Goal: Task Accomplishment & Management: Manage account settings

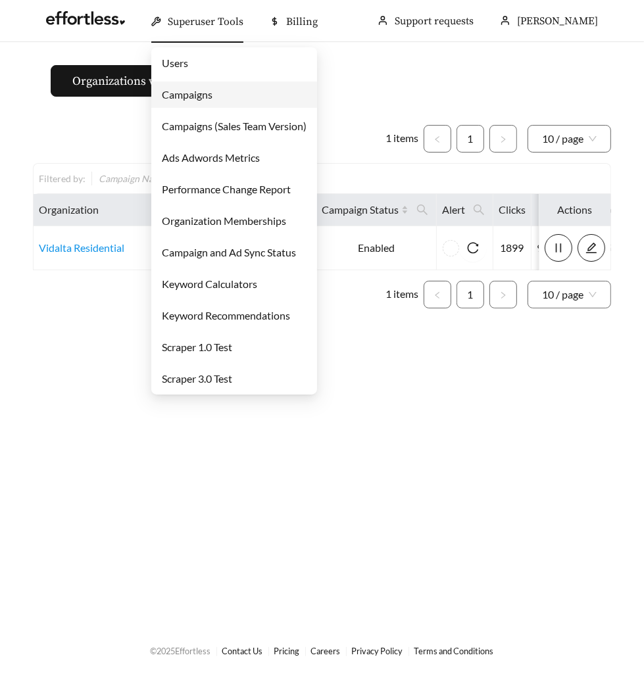
click at [184, 95] on link "Campaigns" at bounding box center [187, 94] width 51 height 12
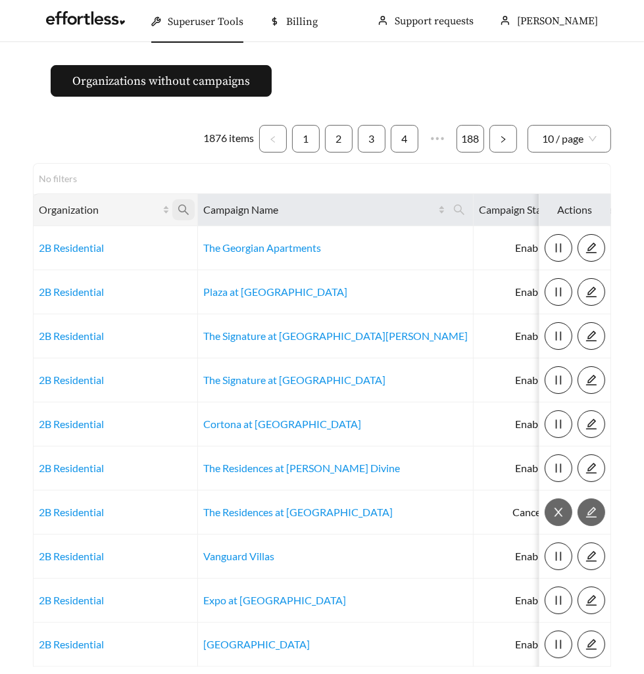
click at [179, 213] on icon "search" at bounding box center [184, 210] width 12 height 12
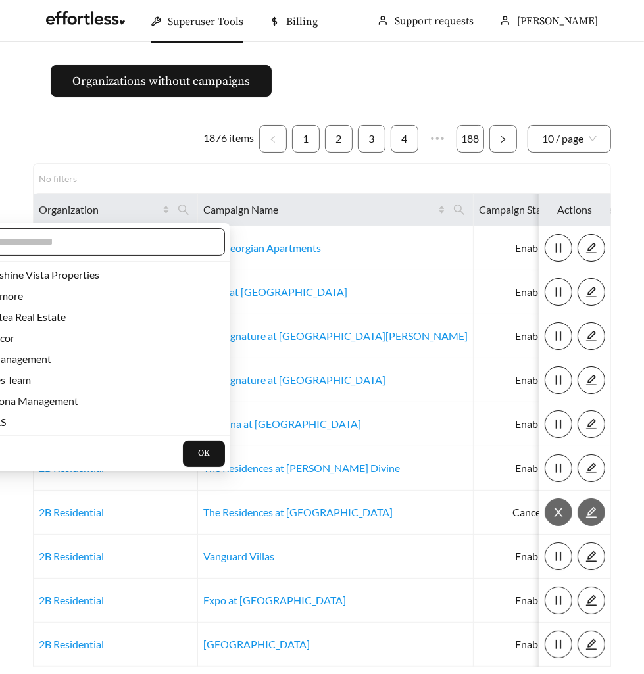
click at [156, 239] on input "text" at bounding box center [98, 242] width 226 height 16
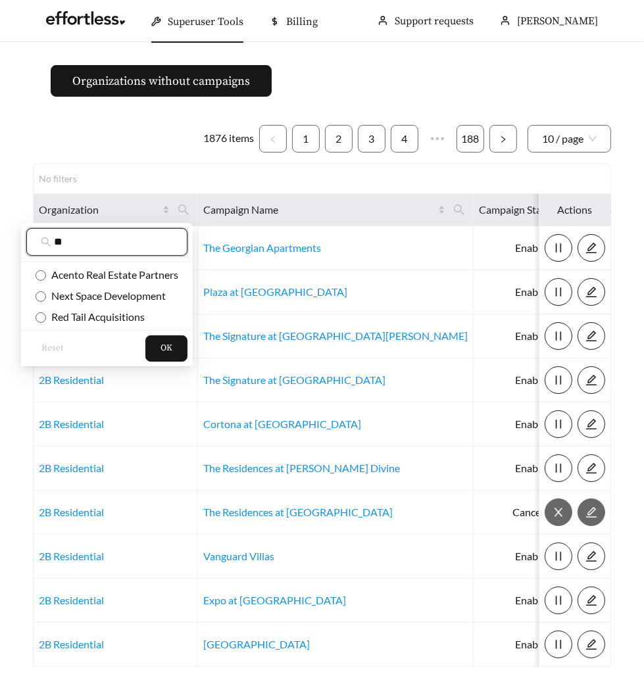
type input "*"
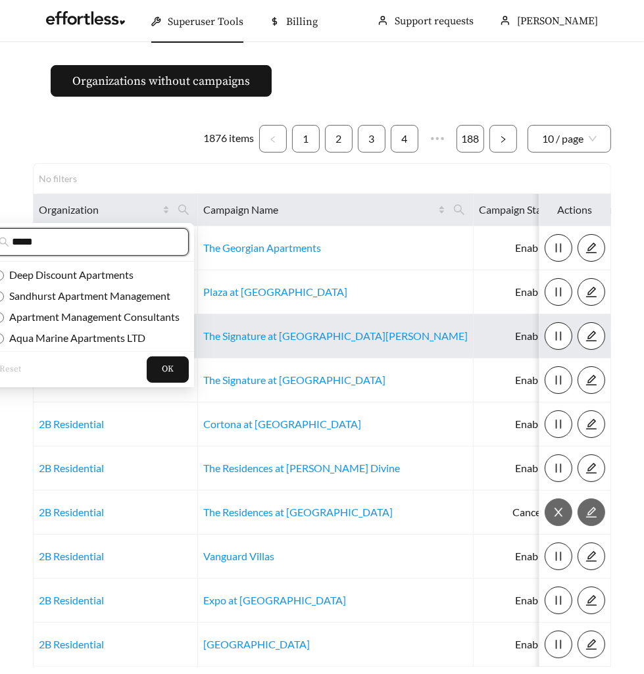
type input "*****"
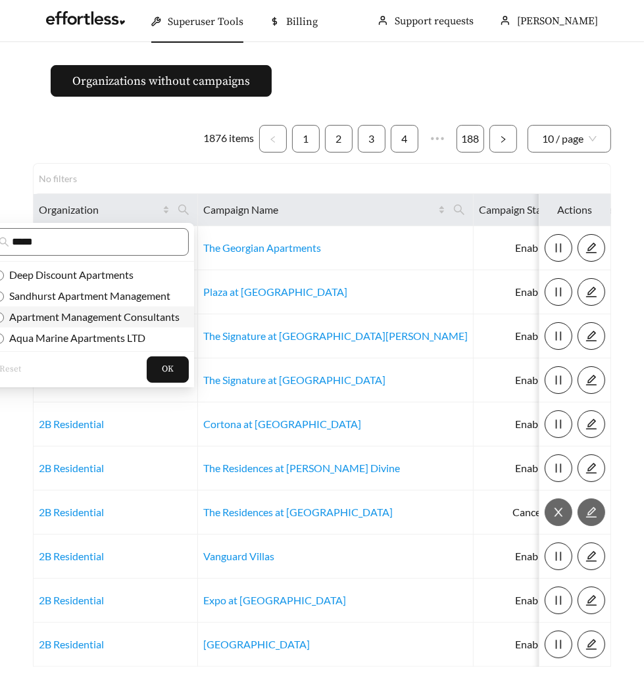
click at [35, 320] on span "Apartment Management Consultants" at bounding box center [92, 316] width 176 height 12
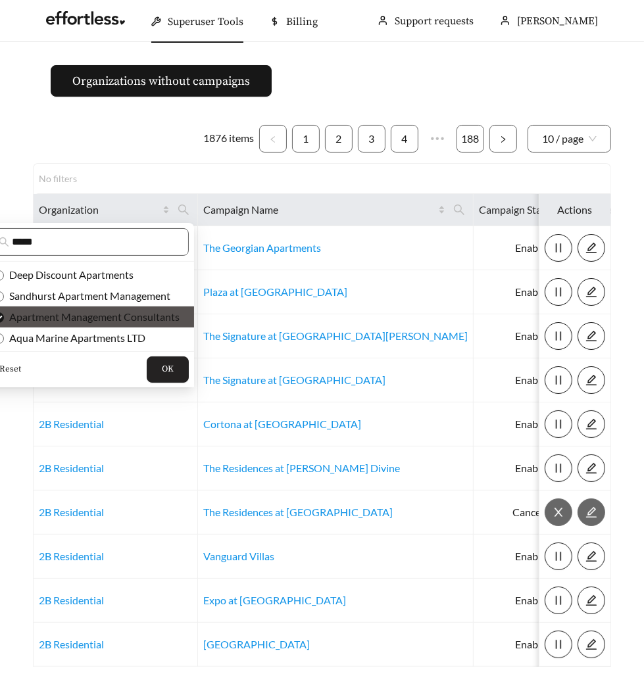
click at [162, 372] on button "OK" at bounding box center [168, 369] width 42 height 26
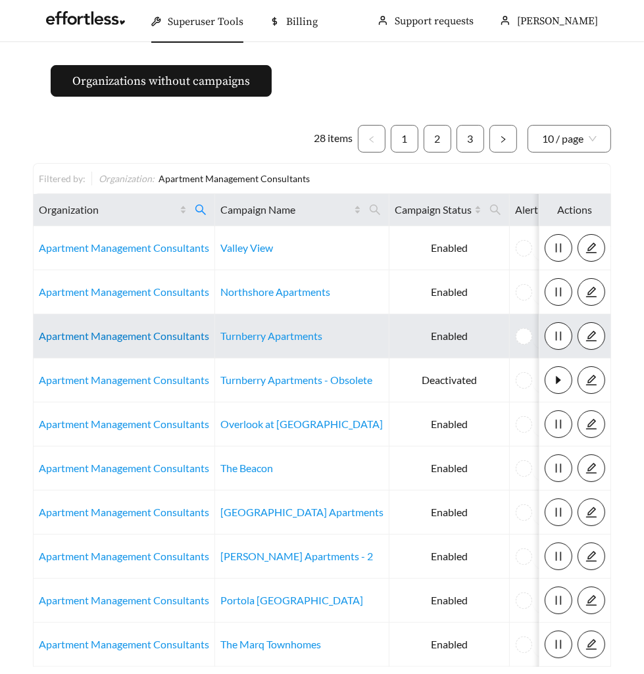
click at [143, 331] on link "Apartment Management Consultants" at bounding box center [124, 335] width 170 height 12
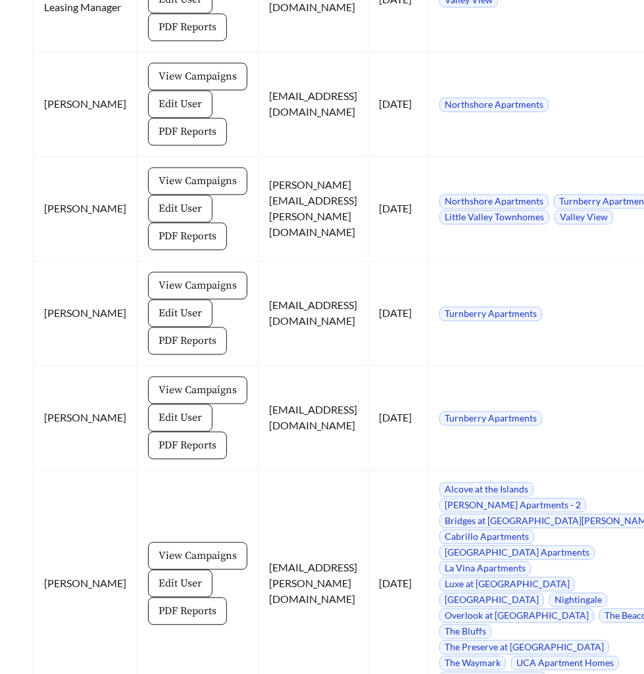
scroll to position [5092, 0]
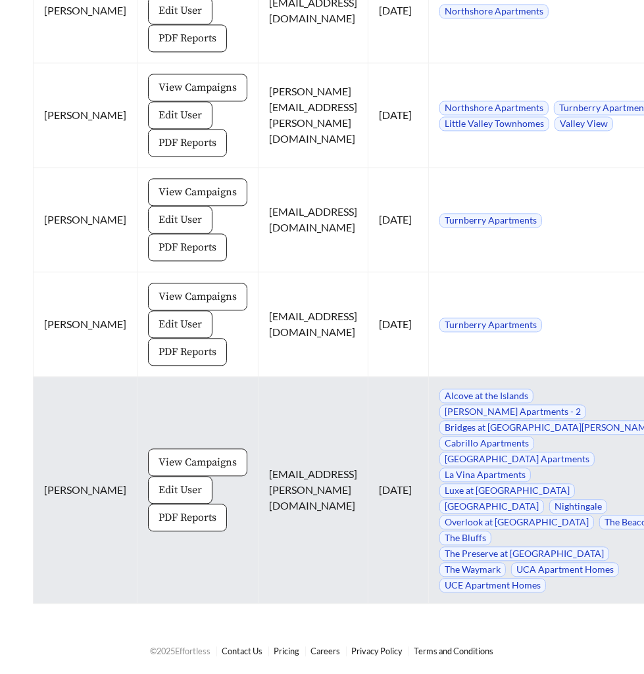
click at [158, 454] on span "View Campaigns" at bounding box center [197, 462] width 78 height 16
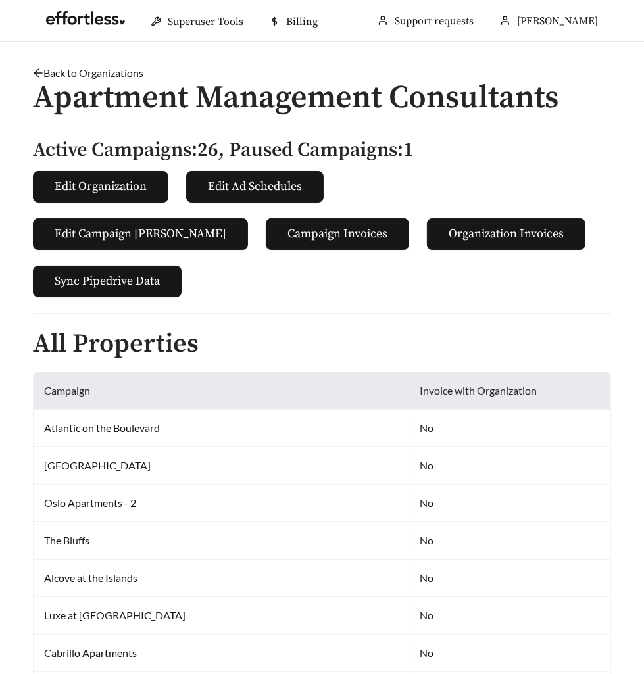
scroll to position [5092, 0]
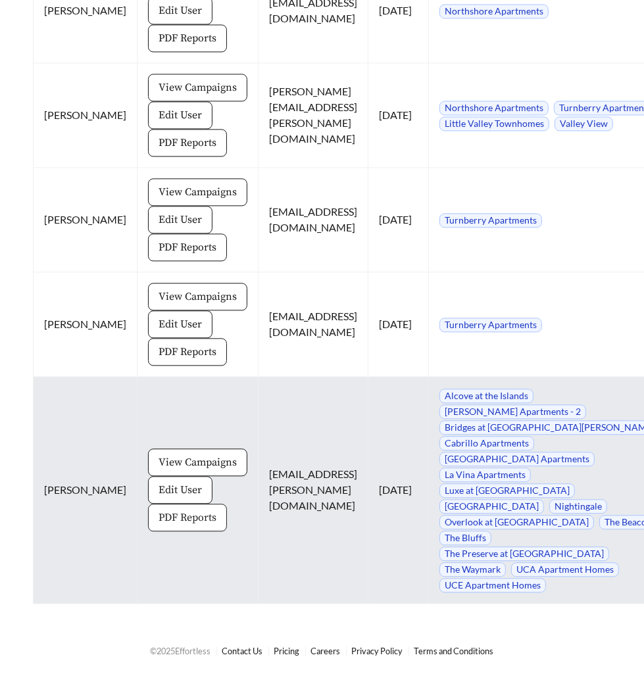
click at [165, 510] on span "PDF Reports" at bounding box center [187, 518] width 58 height 16
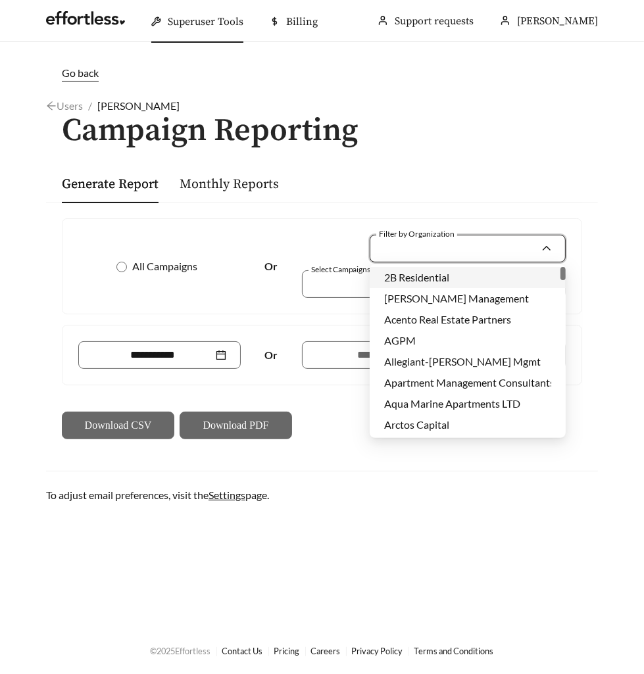
click at [422, 241] on input "Filter by Organization" at bounding box center [462, 248] width 156 height 26
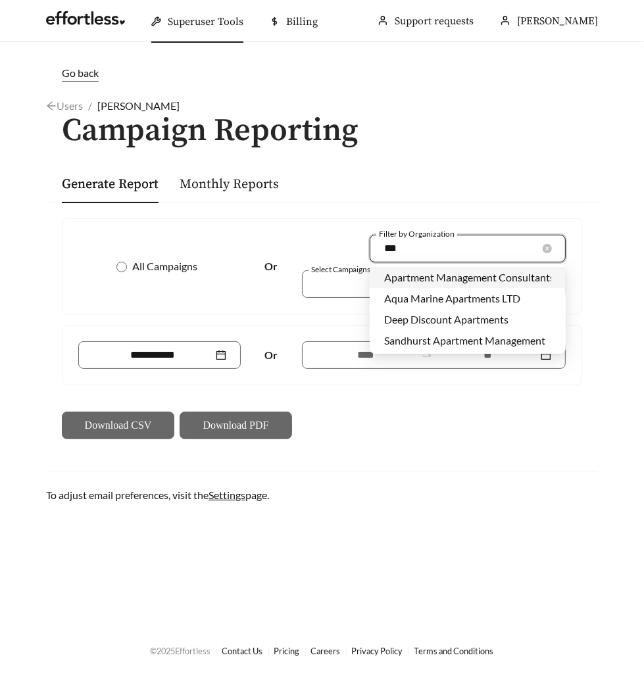
type input "****"
click at [452, 286] on div "Apartment Management Consultants" at bounding box center [468, 277] width 196 height 21
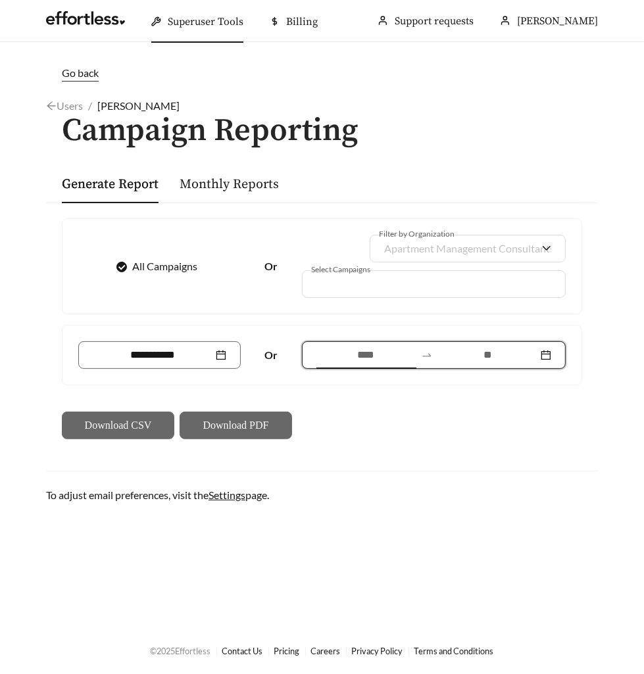
click at [344, 354] on input at bounding box center [366, 355] width 100 height 16
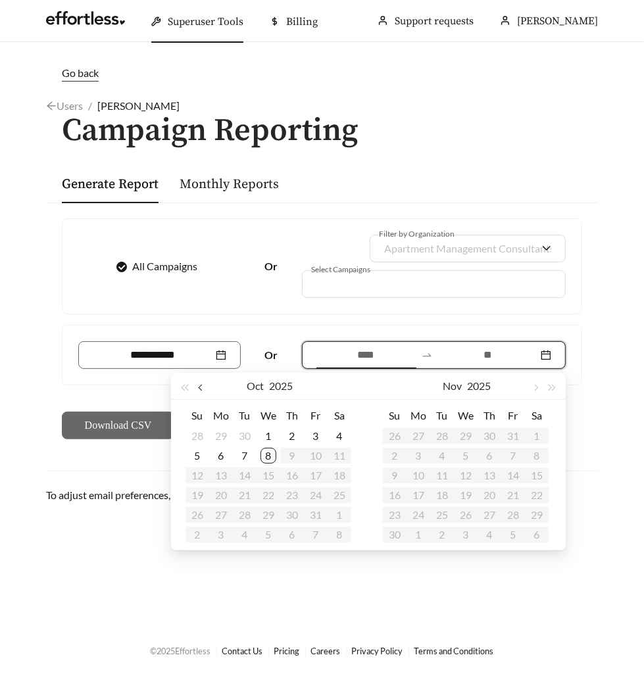
click at [201, 388] on span "button" at bounding box center [201, 388] width 7 height 7
type input "**********"
click at [220, 460] on div "8" at bounding box center [221, 456] width 16 height 16
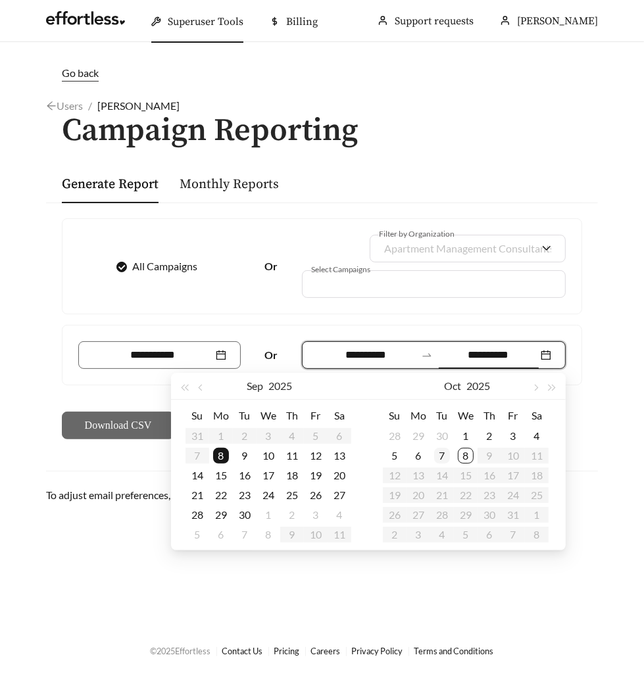
type input "**********"
click at [442, 458] on div "7" at bounding box center [442, 456] width 16 height 16
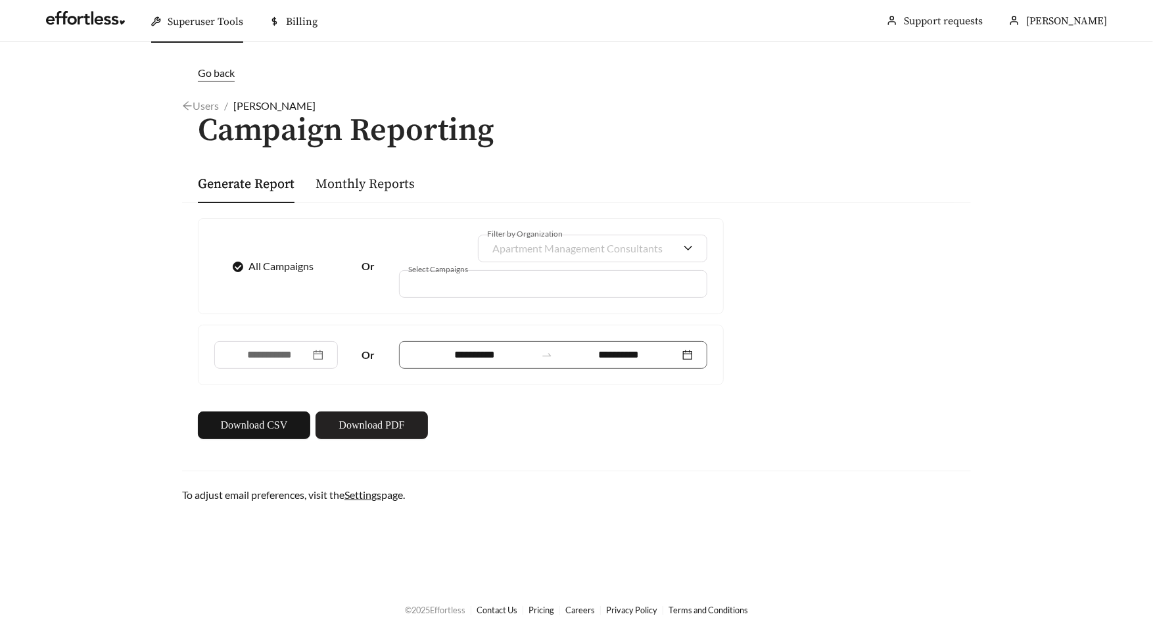
click at [389, 419] on span "Download PDF" at bounding box center [372, 426] width 66 height 16
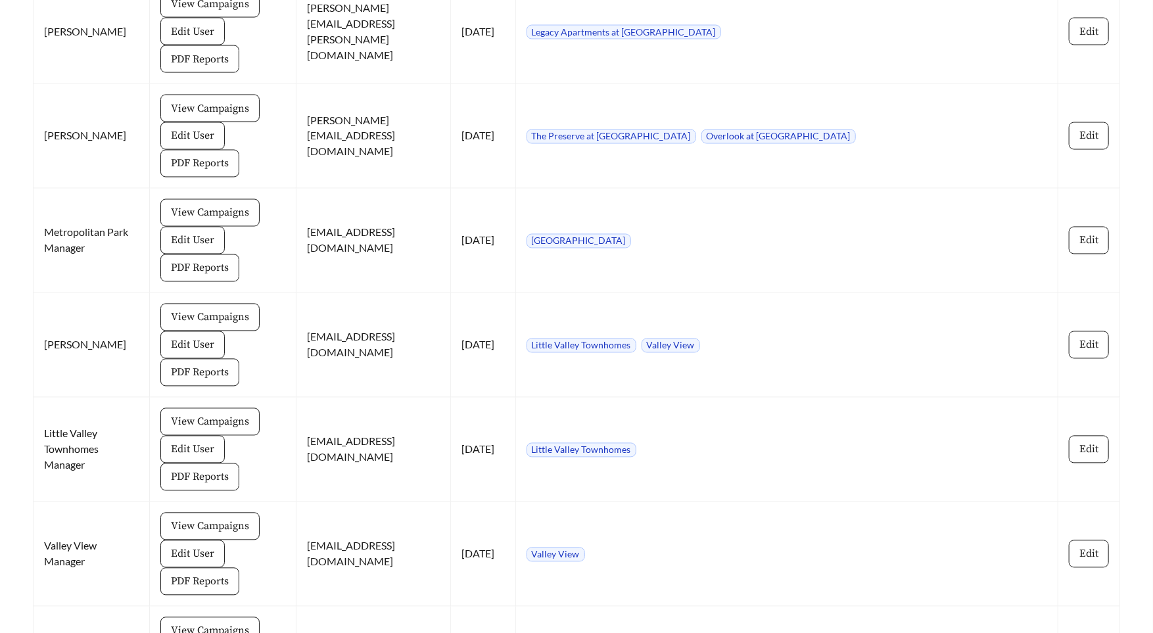
scroll to position [4860, 0]
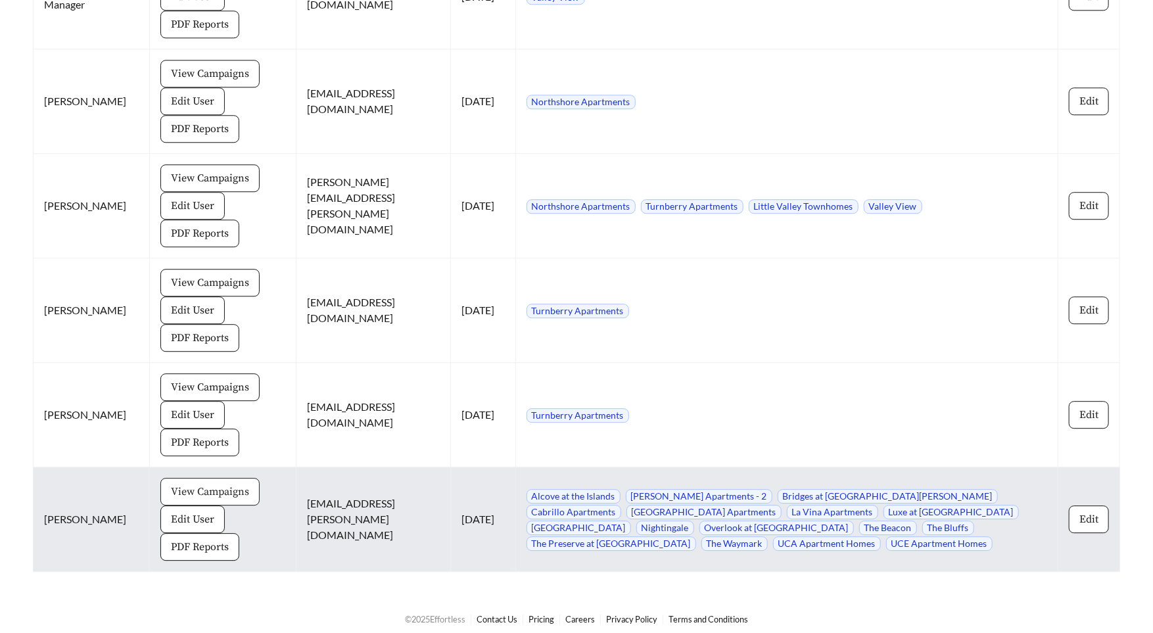
click at [199, 484] on span "View Campaigns" at bounding box center [210, 492] width 78 height 16
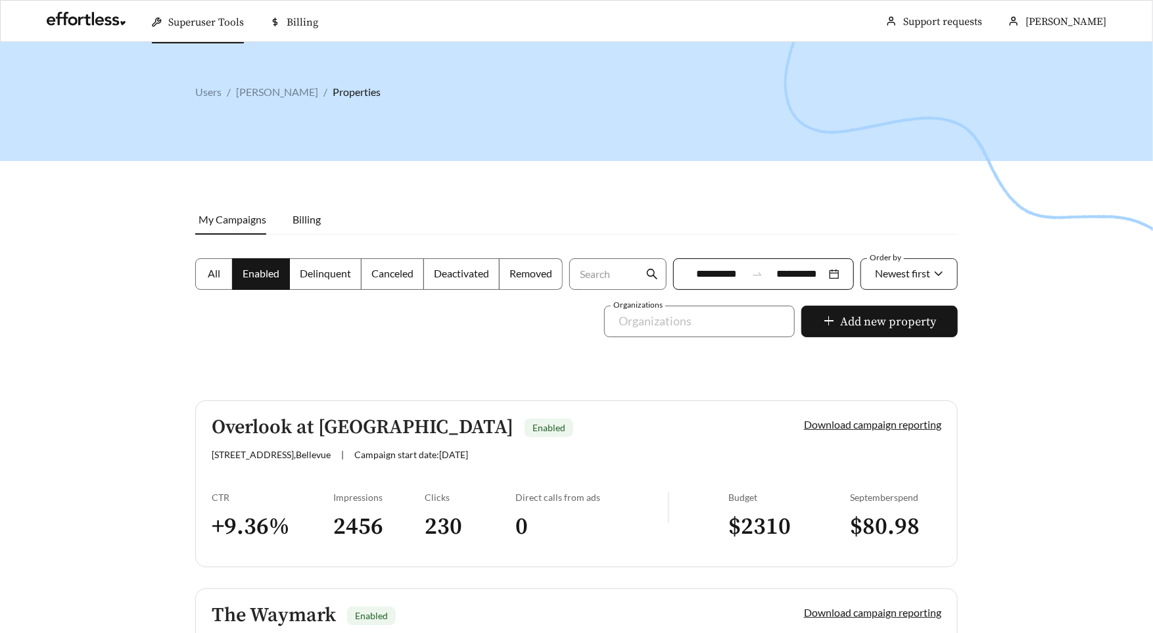
click at [643, 279] on div "Newest first" at bounding box center [902, 274] width 55 height 28
click at [643, 354] on span "A-Z" at bounding box center [883, 347] width 18 height 12
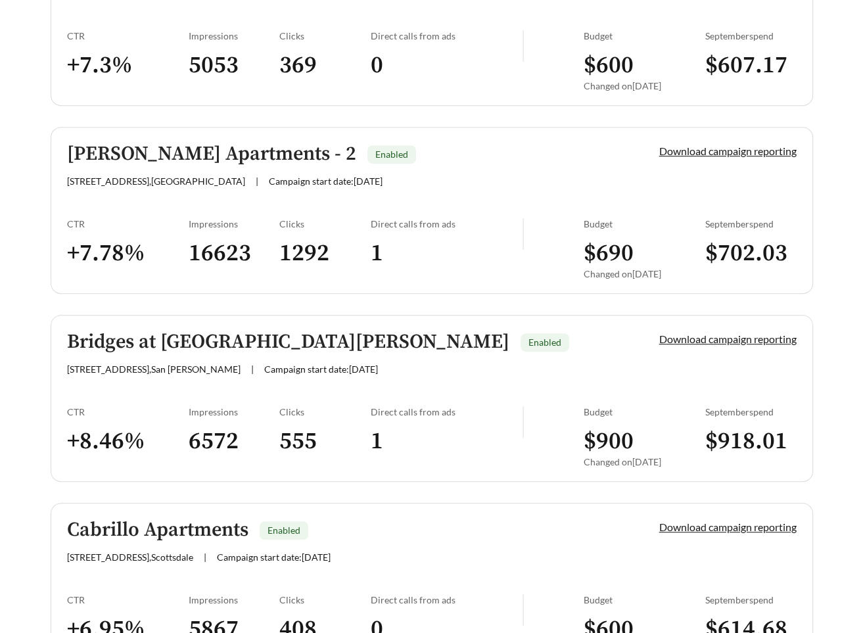
scroll to position [513, 0]
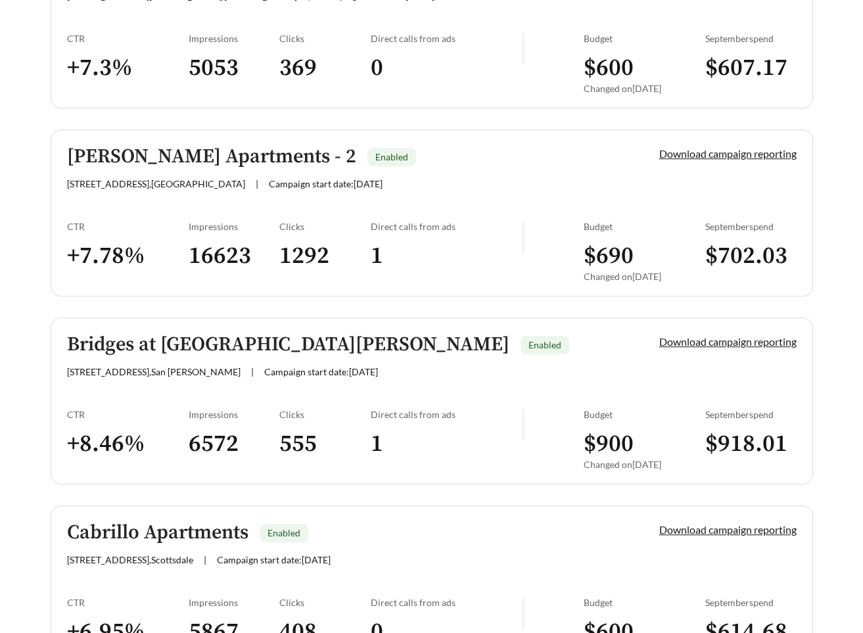
click at [162, 204] on link "Avila Apartments - 2 Enabled 75 W Walnut St , Pasadena | Campaign start date: 2…" at bounding box center [432, 213] width 763 height 167
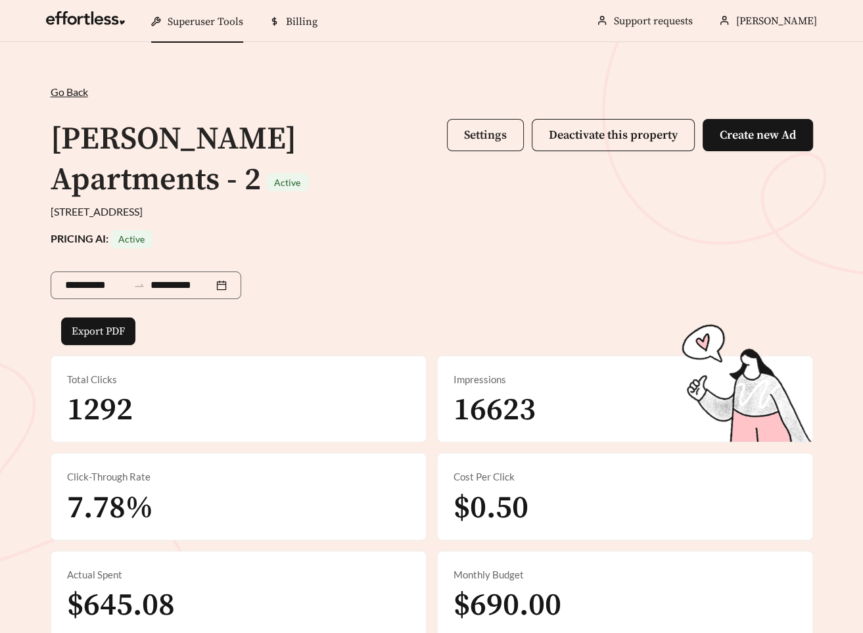
click at [482, 147] on button "Settings" at bounding box center [485, 135] width 77 height 32
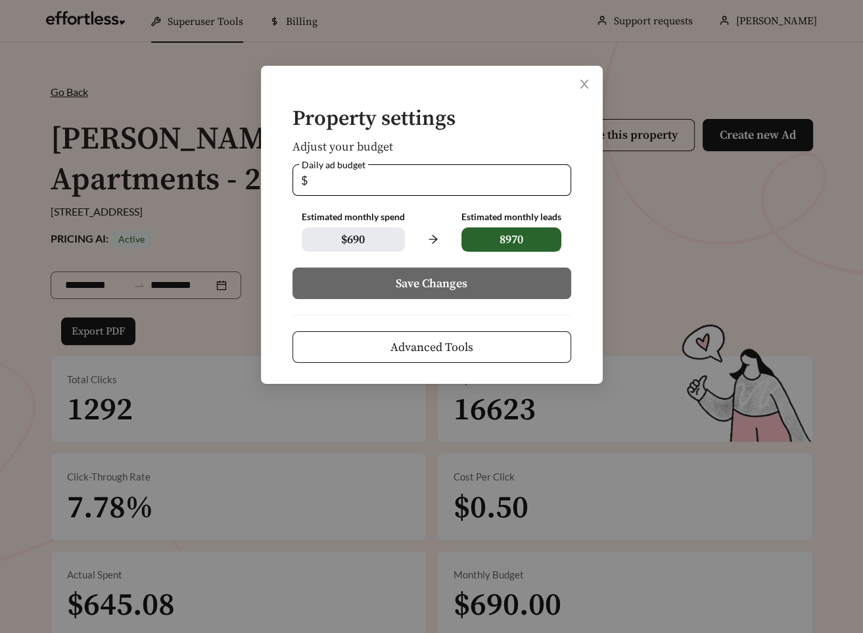
click at [421, 354] on span "Advanced Tools" at bounding box center [432, 348] width 83 height 18
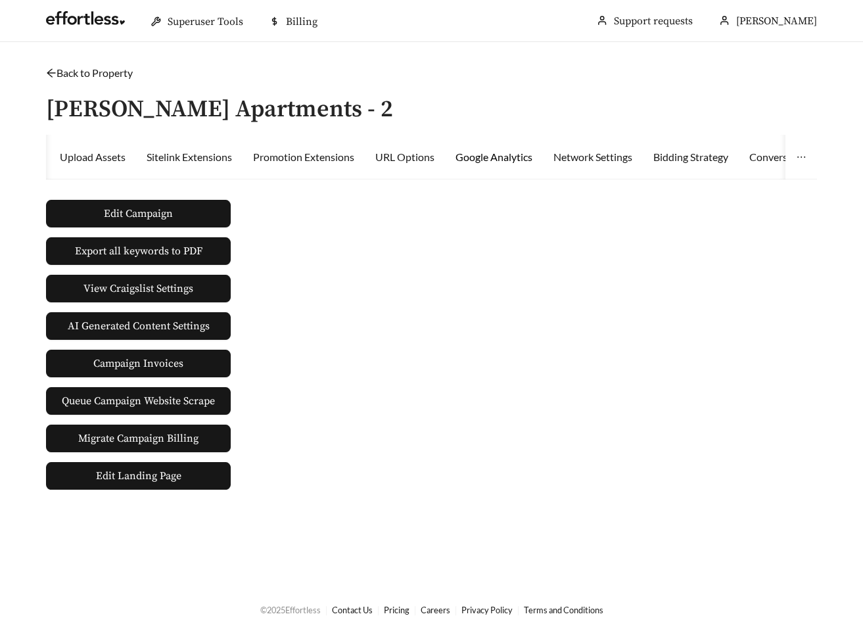
click at [497, 156] on div "Google Analytics" at bounding box center [494, 157] width 77 height 16
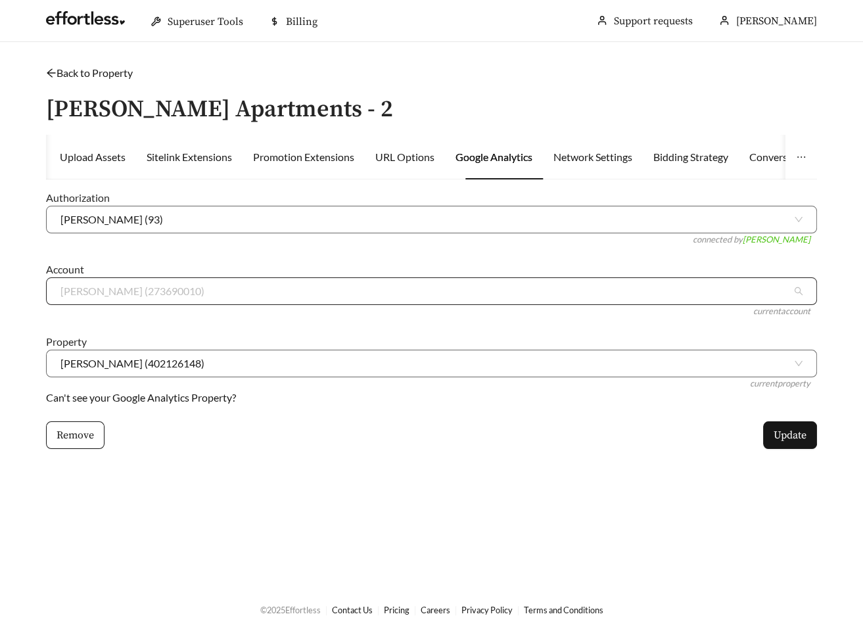
click at [142, 297] on span "Avila (273690010)" at bounding box center [431, 291] width 742 height 26
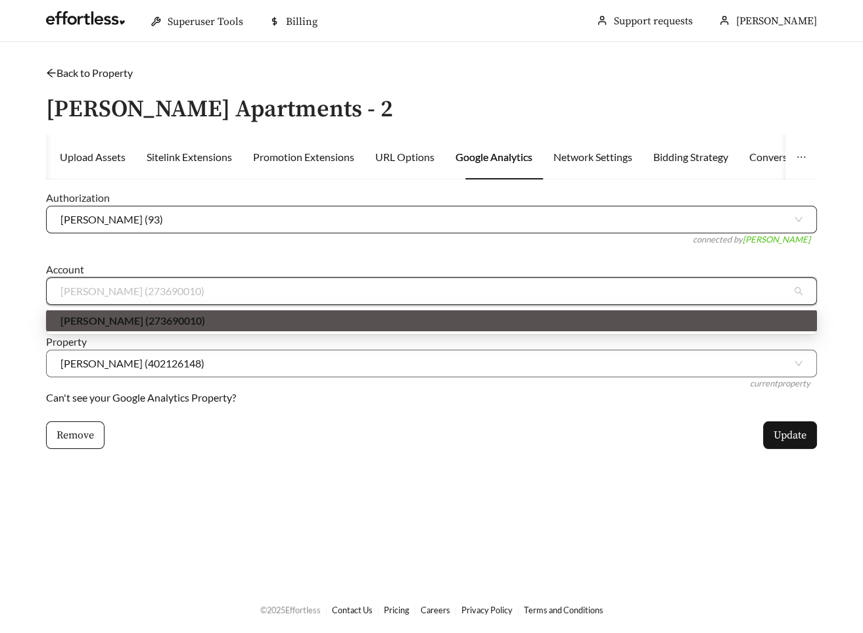
click at [185, 223] on span "Megan Parenti (93)" at bounding box center [431, 219] width 742 height 26
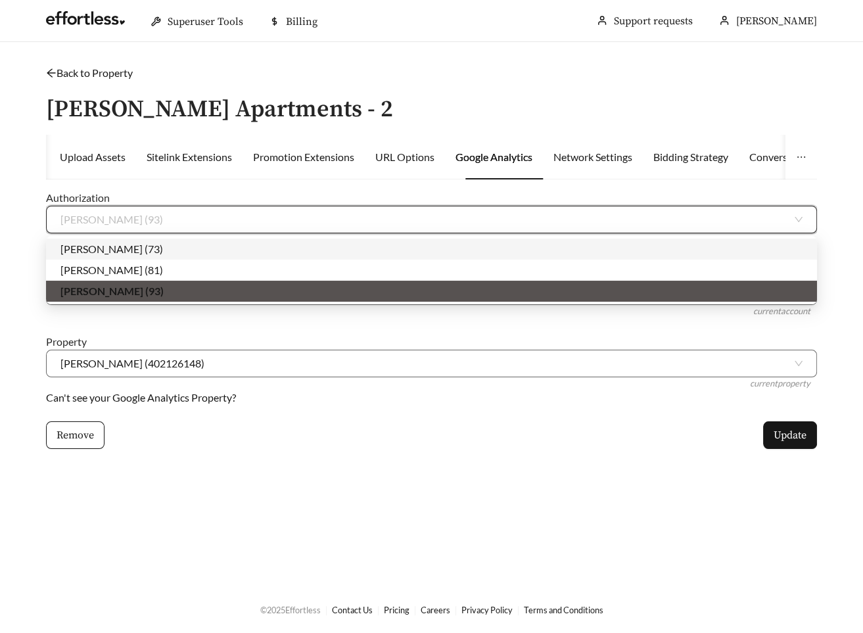
click at [178, 249] on div "Megan Parenti (73)" at bounding box center [431, 249] width 742 height 14
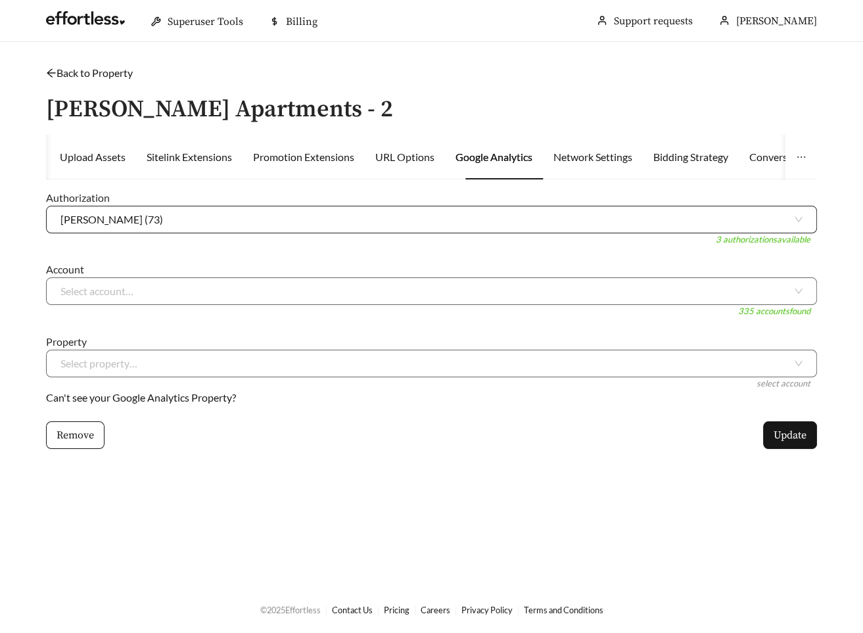
click at [162, 217] on span "Megan Parenti (73)" at bounding box center [431, 219] width 742 height 26
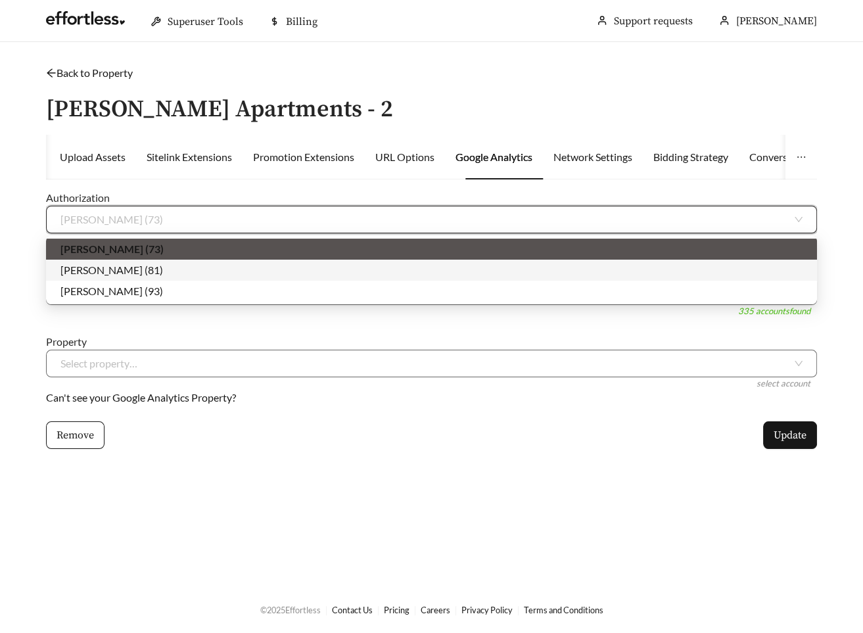
click at [152, 273] on div "Megan Parenti (81)" at bounding box center [431, 270] width 742 height 14
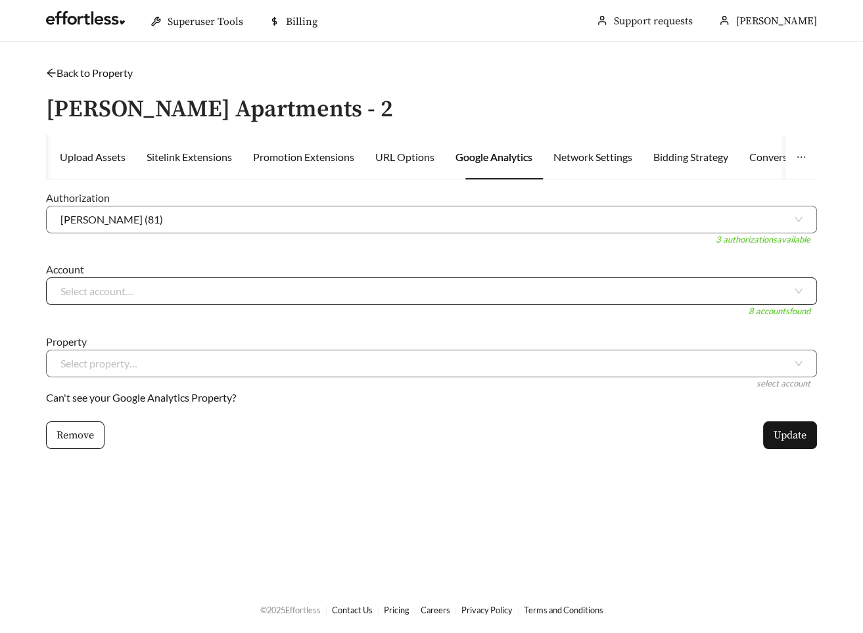
click at [137, 297] on input "search" at bounding box center [426, 291] width 732 height 26
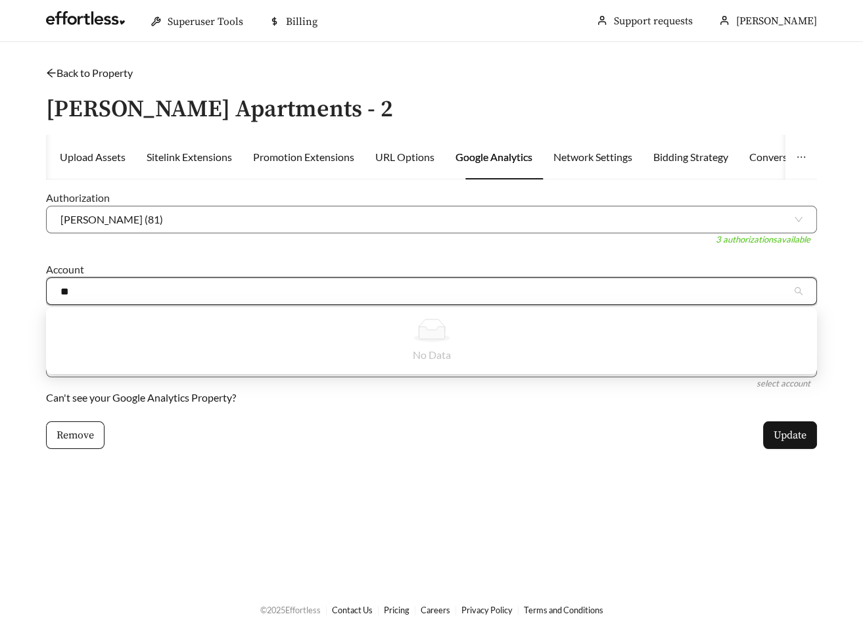
type input "*"
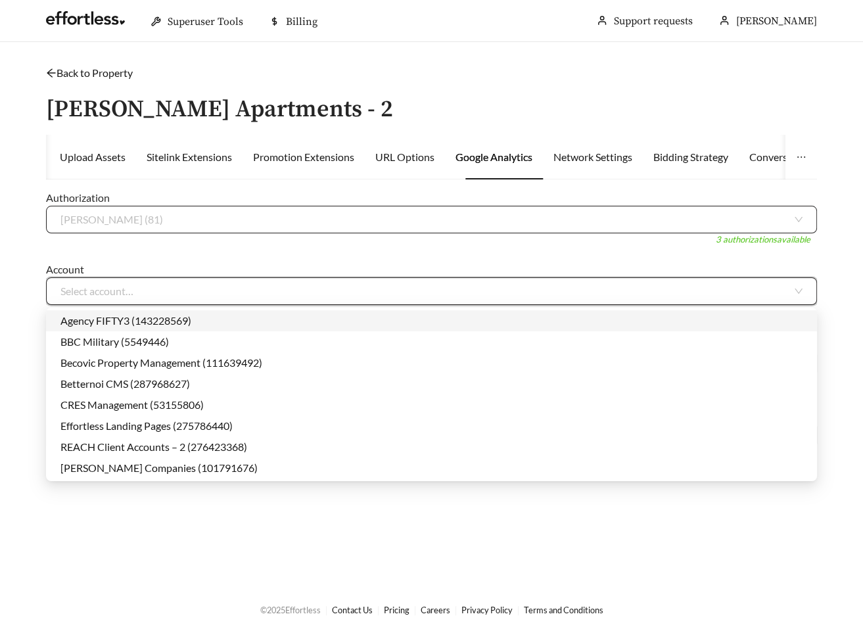
click at [312, 222] on span "Megan Parenti (81)" at bounding box center [431, 219] width 742 height 26
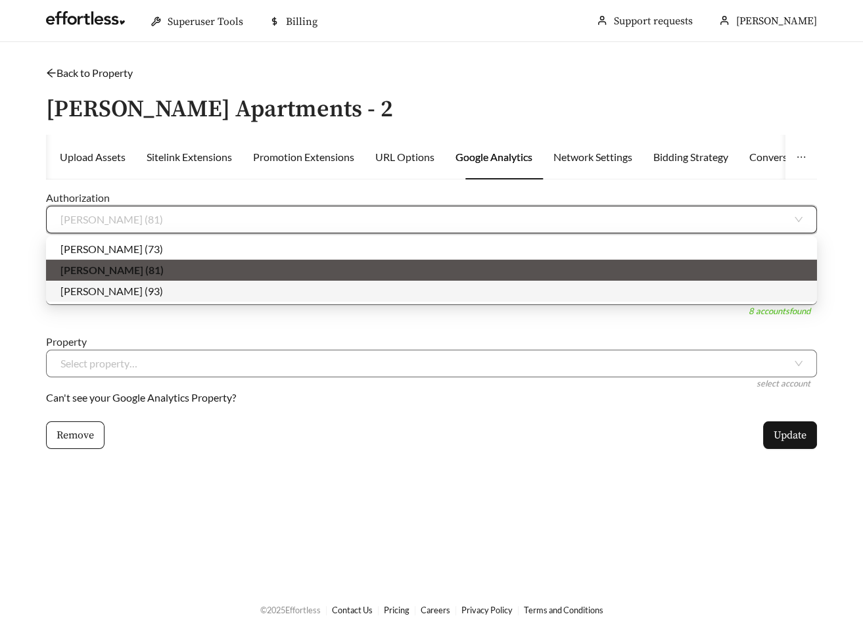
click at [270, 295] on div "Megan Parenti (93)" at bounding box center [431, 291] width 742 height 14
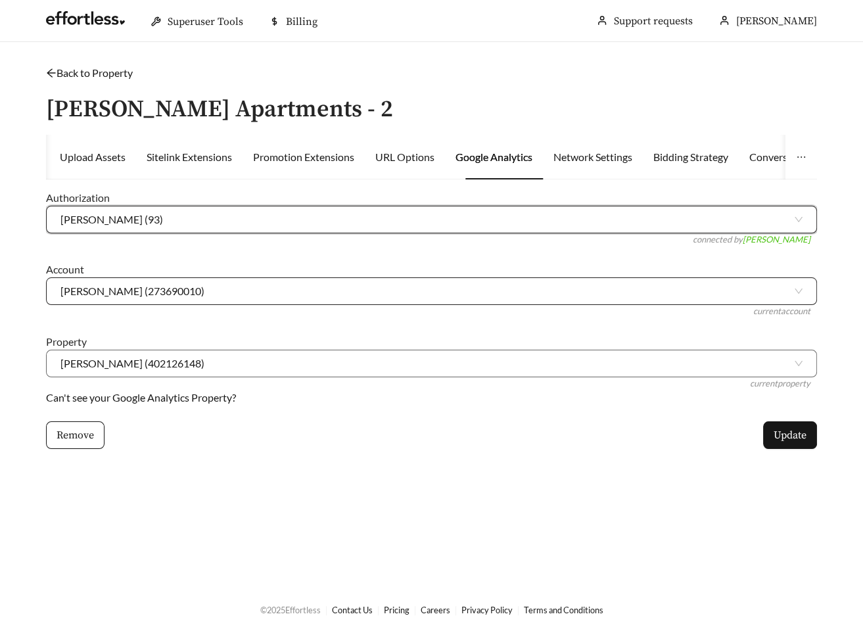
click at [229, 286] on span "Avila (273690010)" at bounding box center [431, 291] width 742 height 26
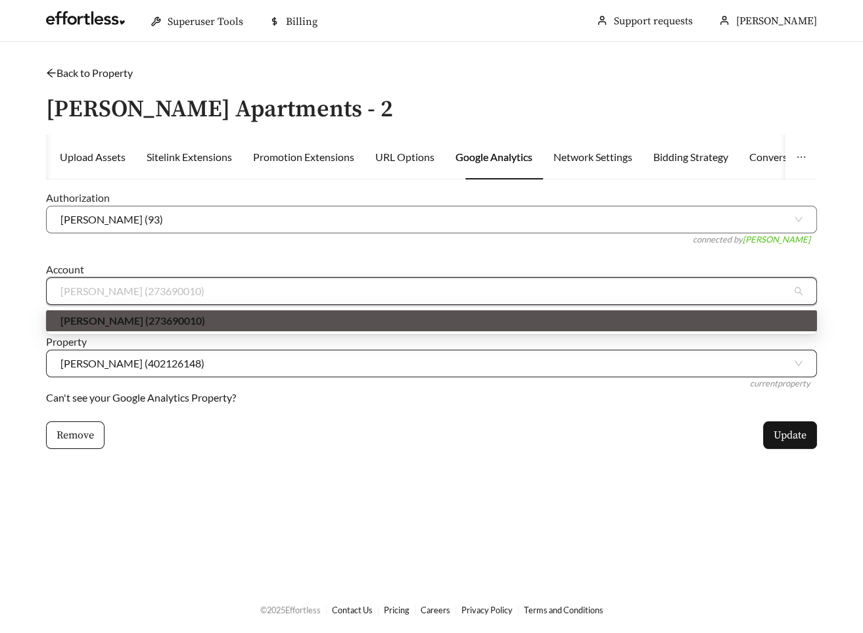
click at [221, 359] on span "Avila (402126148)" at bounding box center [431, 363] width 742 height 26
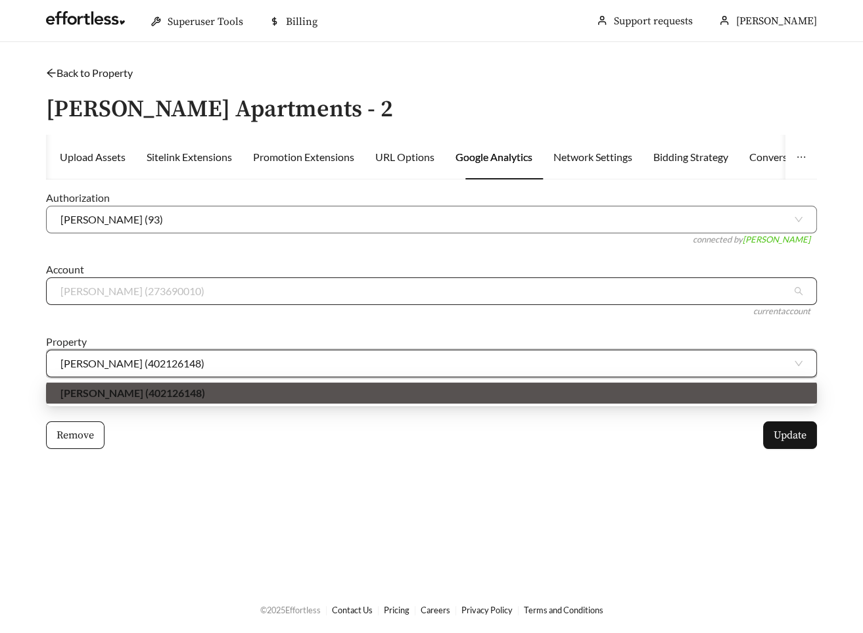
click at [190, 293] on span "Avila (273690010)" at bounding box center [431, 291] width 742 height 26
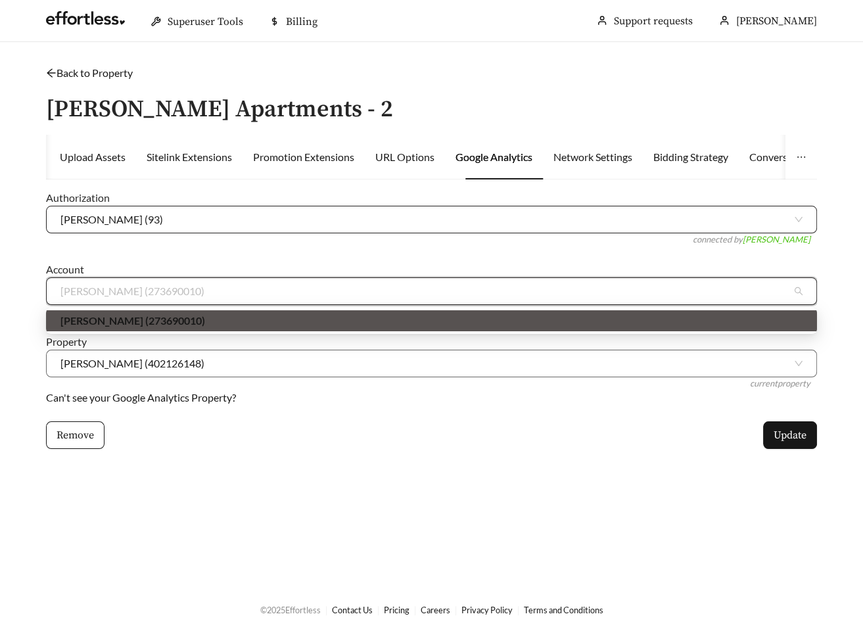
click at [180, 221] on span "Megan Parenti (93)" at bounding box center [431, 219] width 742 height 26
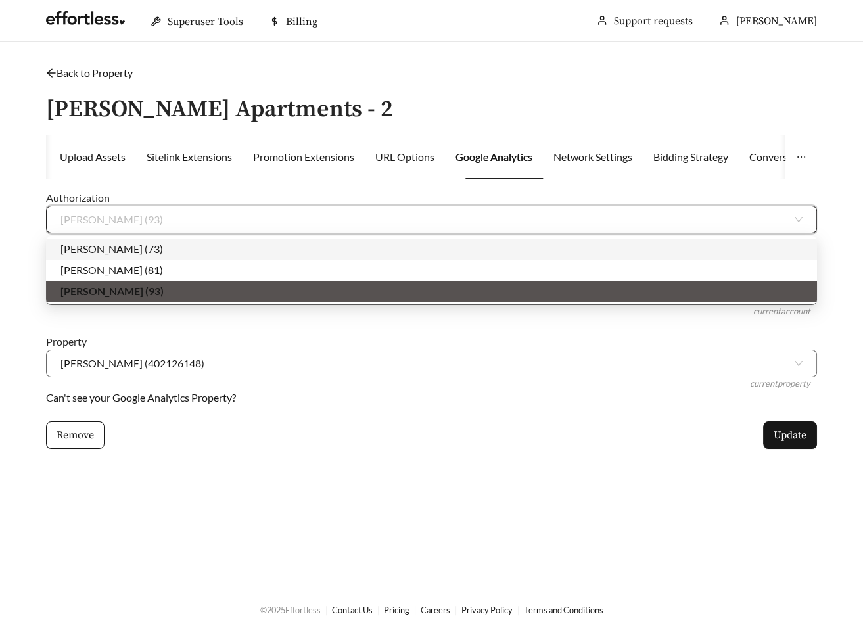
click at [165, 251] on div "Megan Parenti (73)" at bounding box center [431, 249] width 742 height 14
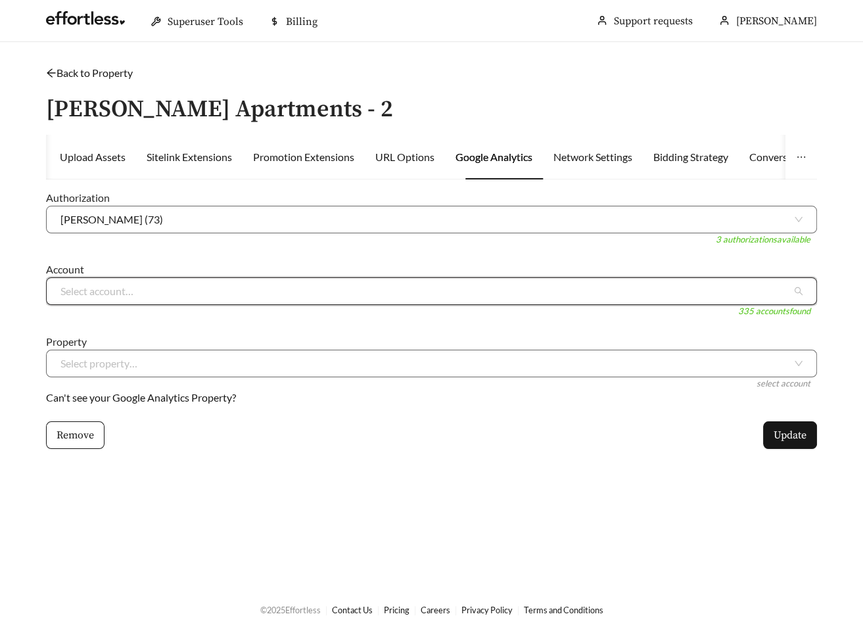
click at [155, 291] on input "search" at bounding box center [426, 291] width 732 height 26
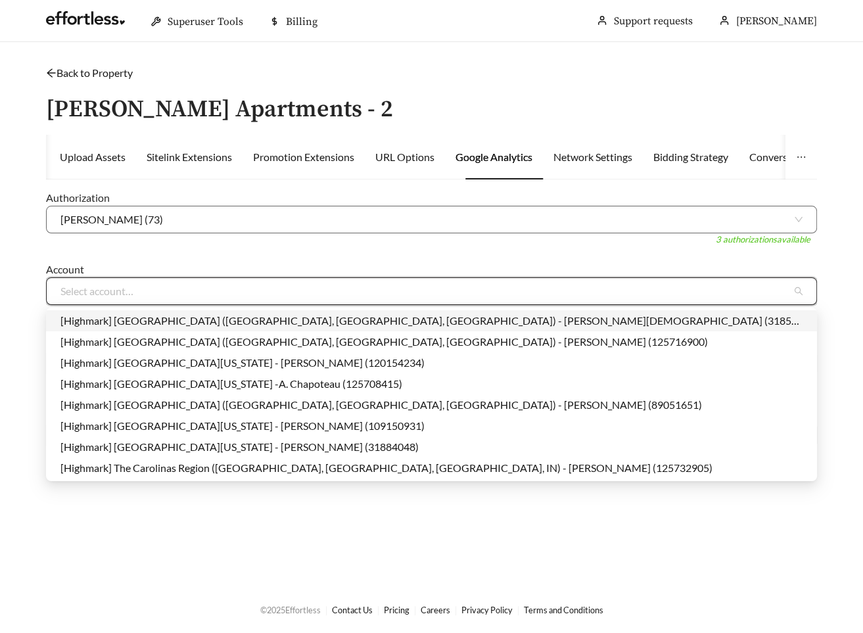
click at [151, 258] on form "Authorization Megan Parenti (73) 3 authorizations available Account Select acco…" at bounding box center [431, 320] width 771 height 260
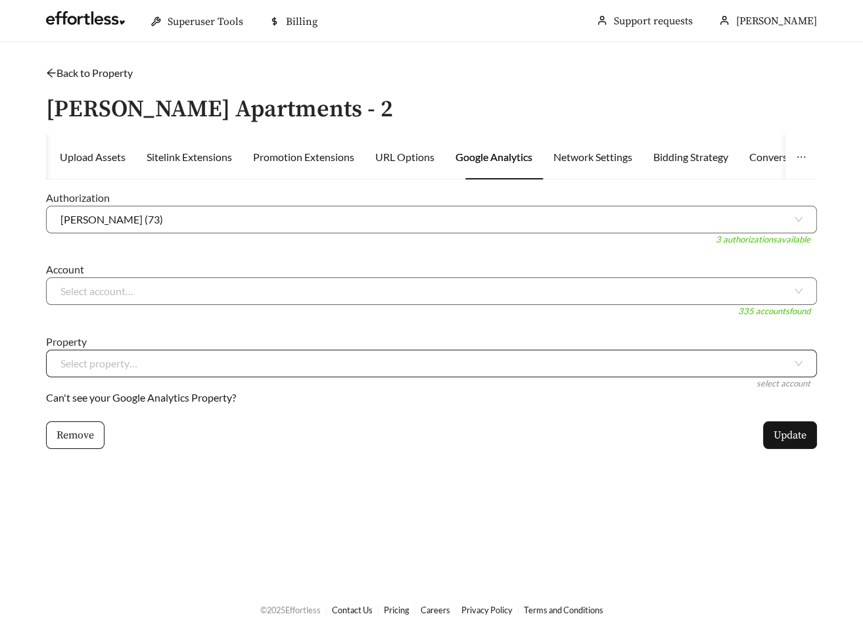
click at [138, 358] on input "search" at bounding box center [426, 363] width 732 height 26
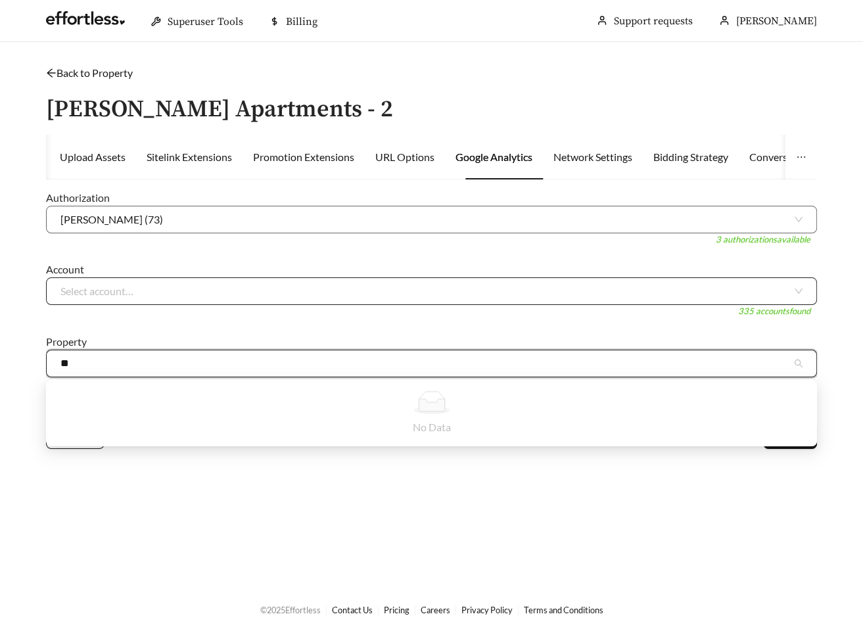
type input "*"
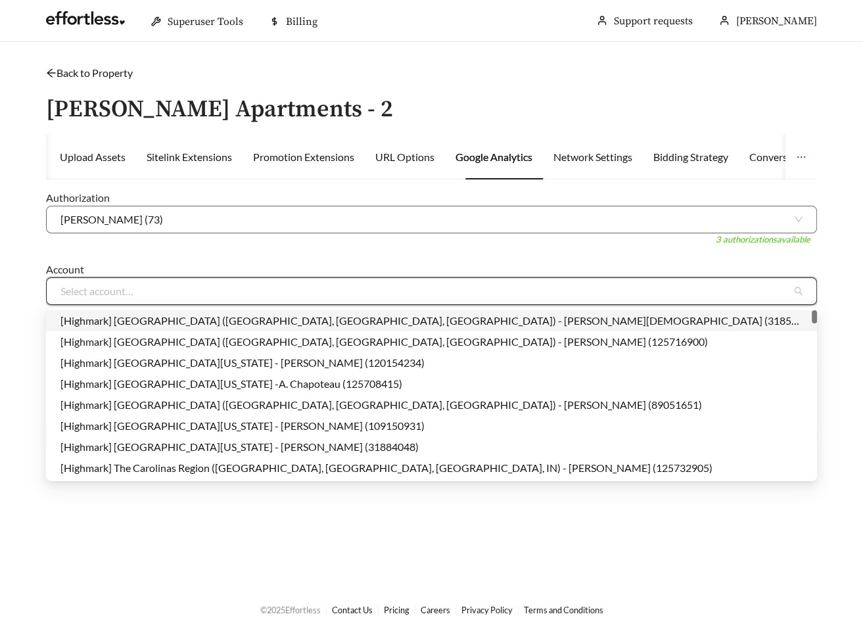
click at [224, 291] on input "search" at bounding box center [426, 291] width 732 height 26
type input "**"
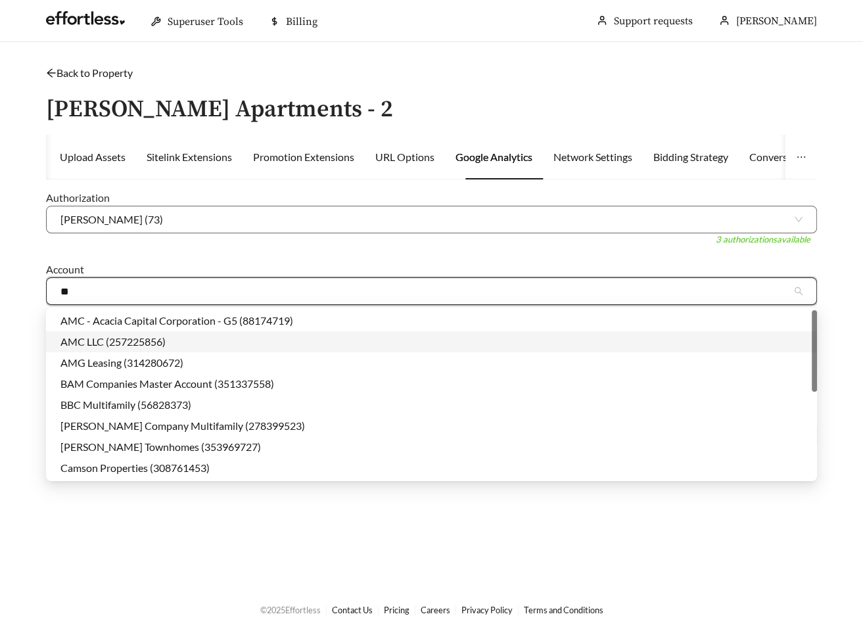
click at [169, 343] on div "AMC LLC (257225856)" at bounding box center [431, 342] width 742 height 14
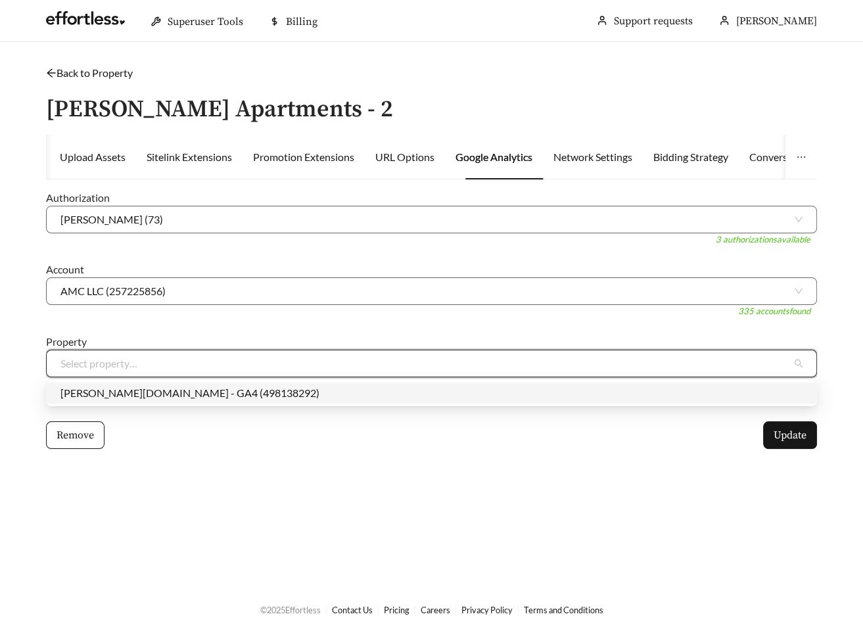
click at [138, 367] on input "search" at bounding box center [426, 363] width 732 height 26
click at [122, 393] on div "Avila-Apartments.com - GA4 (498138292)" at bounding box center [431, 393] width 742 height 14
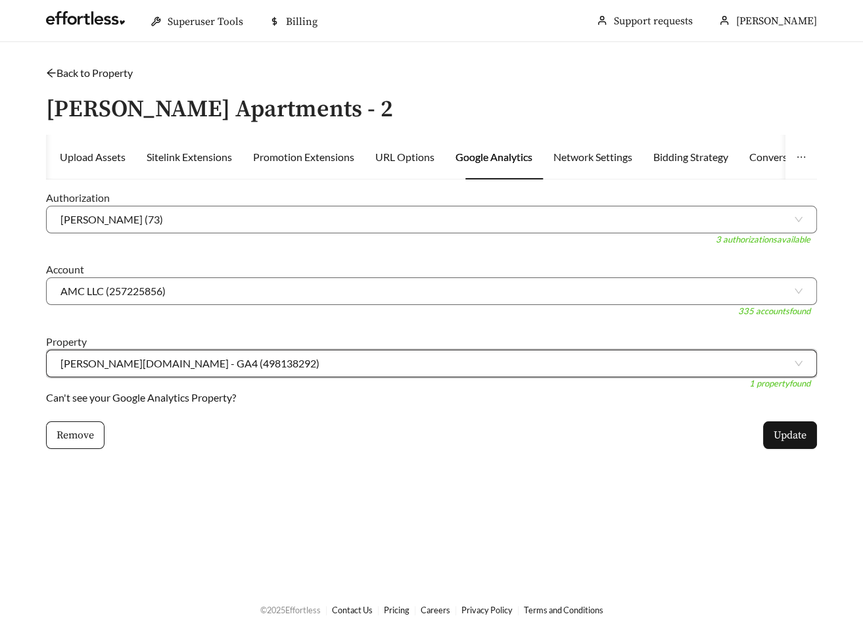
click at [304, 464] on div "Authorization Megan Parenti (73) 3 authorizations available Account AMC LLC (25…" at bounding box center [431, 327] width 771 height 275
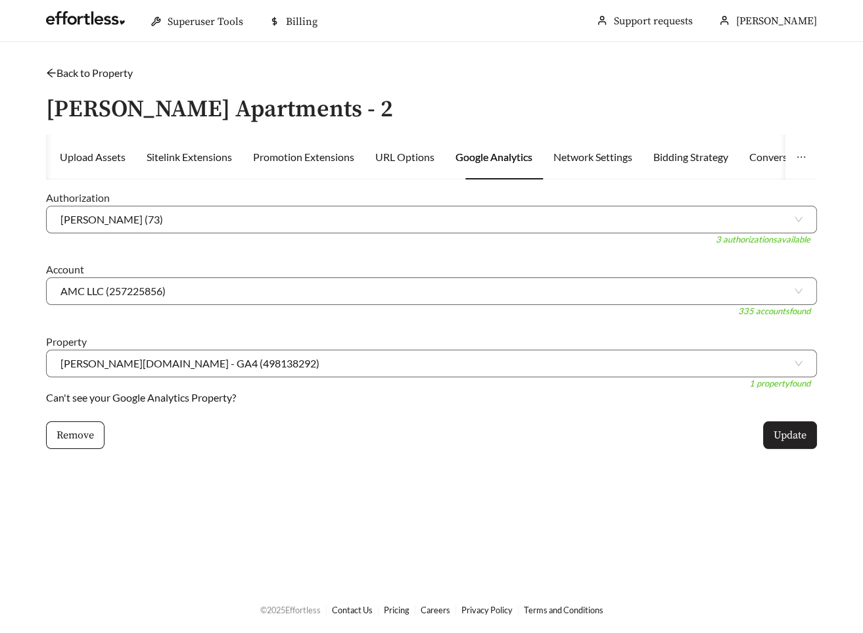
click at [643, 433] on span "Update" at bounding box center [790, 435] width 33 height 16
click at [64, 80] on div "Back to Property /" at bounding box center [431, 73] width 771 height 16
click at [60, 70] on link "Back to Property" at bounding box center [89, 72] width 87 height 12
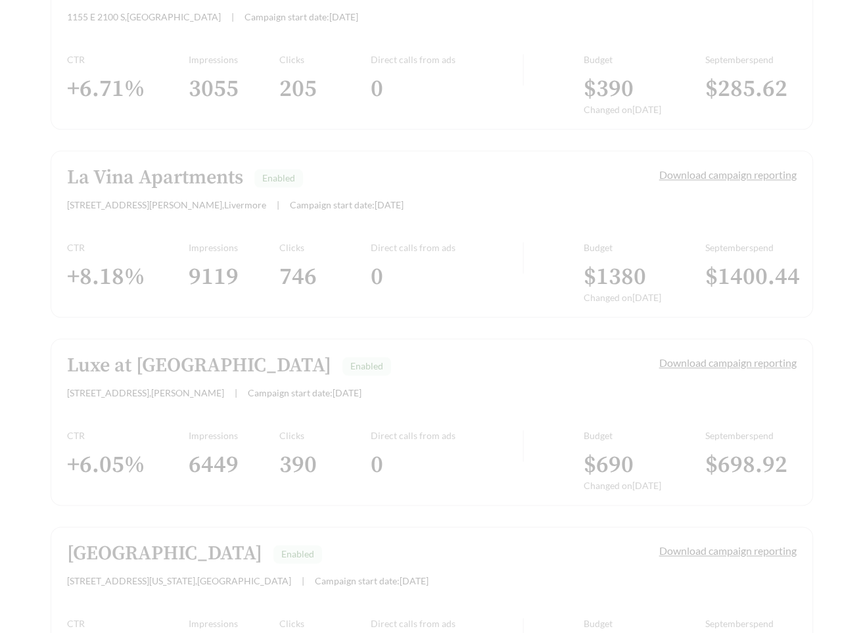
scroll to position [1245, 0]
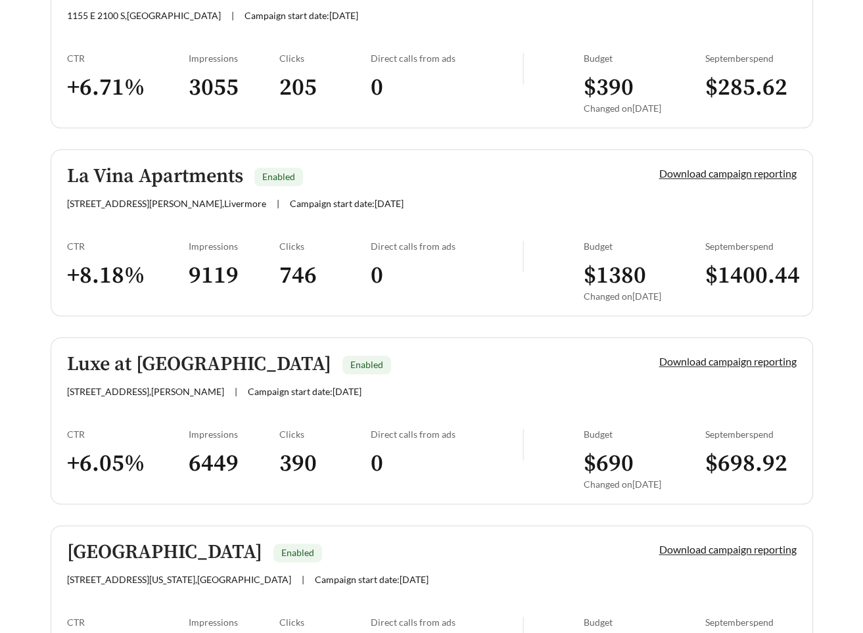
click at [147, 229] on link "La Vina Apartments Enabled 4601 Gerrilyn Way , Livermore | Campaign start date:…" at bounding box center [432, 232] width 763 height 167
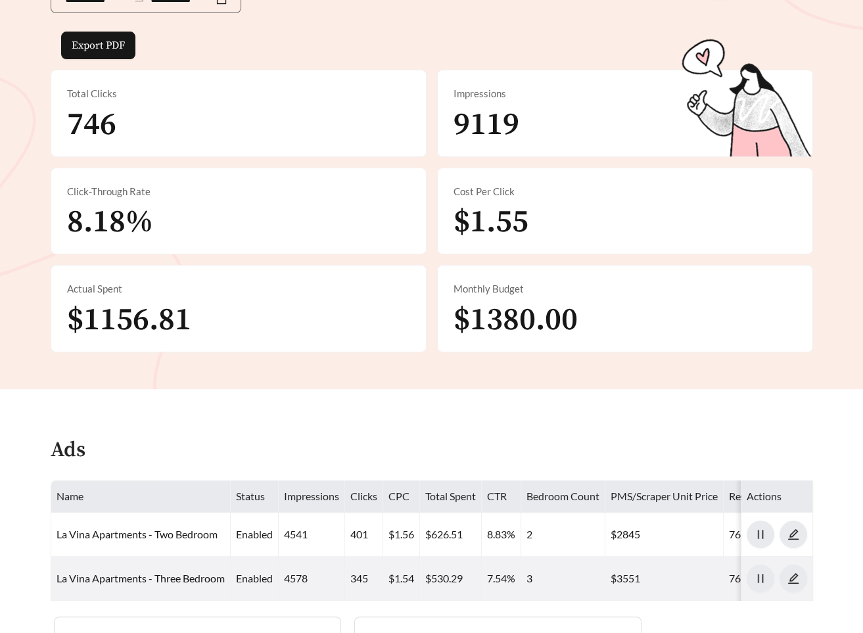
scroll to position [711, 0]
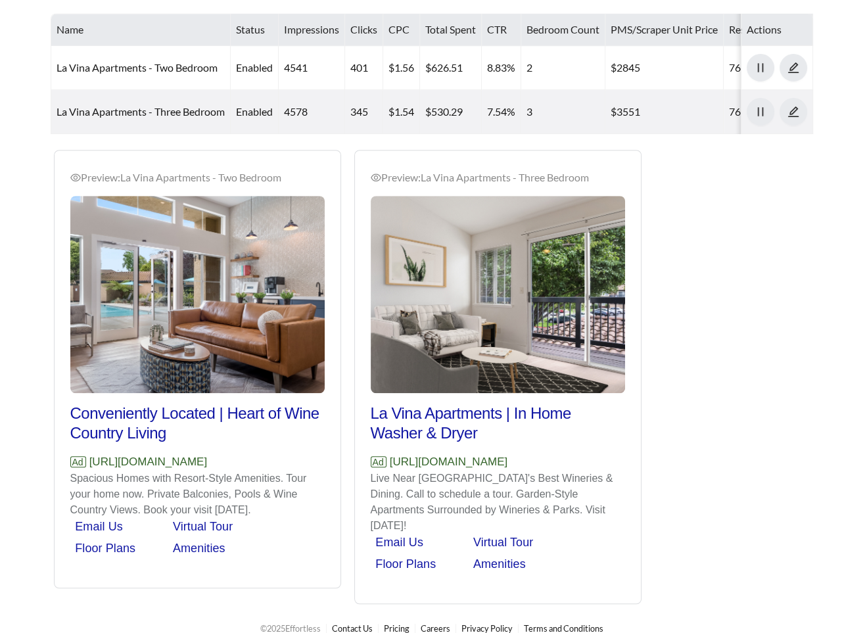
drag, startPoint x: 239, startPoint y: 463, endPoint x: 89, endPoint y: 460, distance: 150.6
click at [89, 460] on p "Ad https://www.lavinaapts.com" at bounding box center [197, 462] width 254 height 17
copy p "https://www.lavinaapts.com"
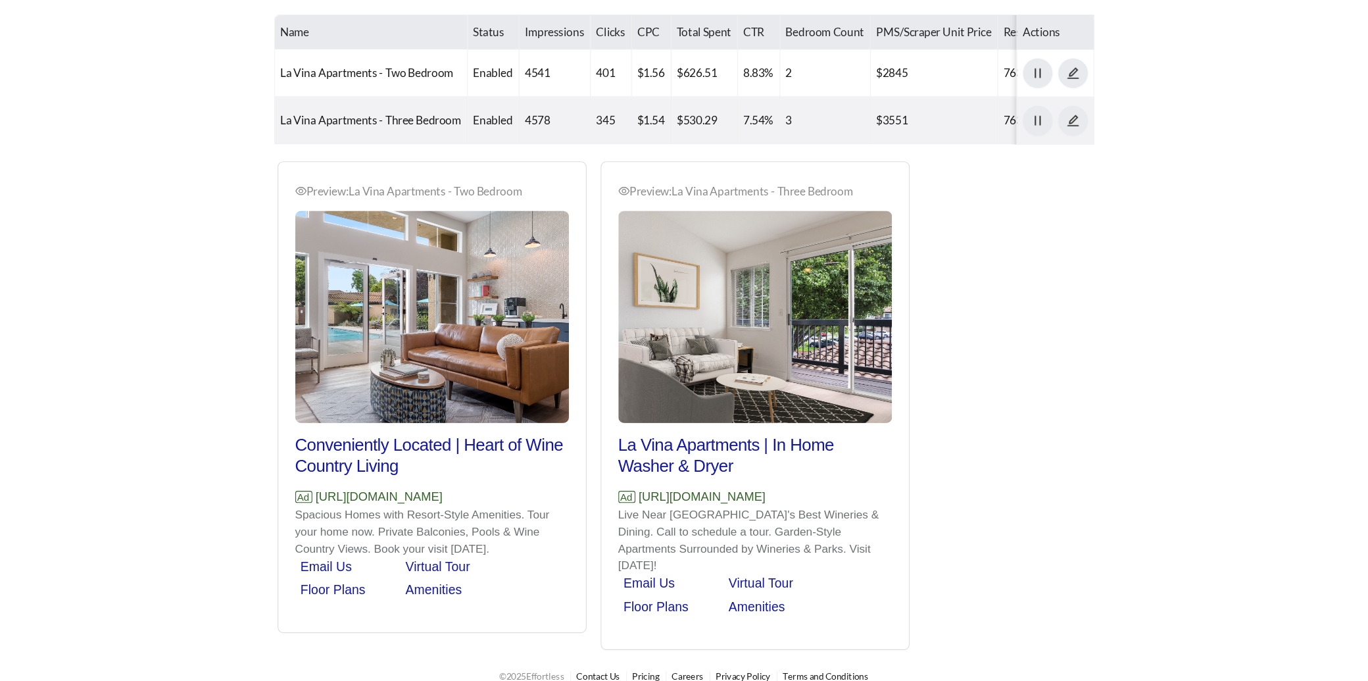
scroll to position [664, 0]
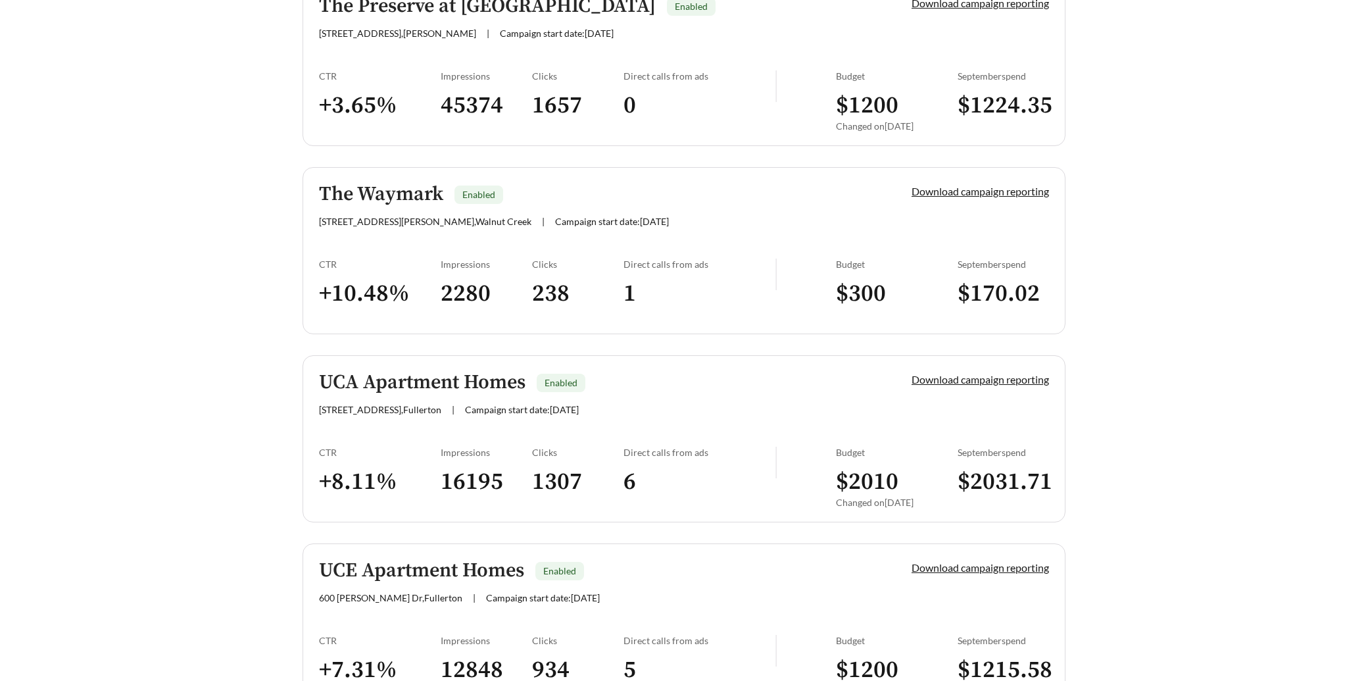
scroll to position [2769, 0]
